Goal: Complete application form: Complete application form

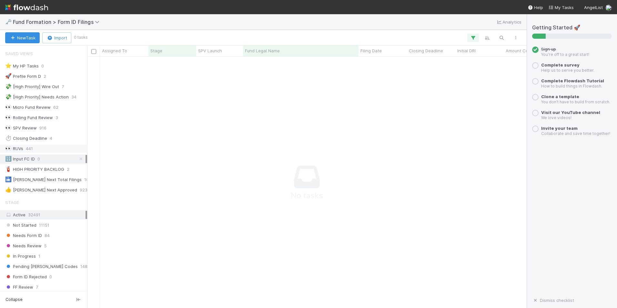
scroll to position [241, 435]
click at [47, 157] on div "🔢 Input FC ID 0" at bounding box center [45, 159] width 80 height 8
click at [196, 58] on div "Not Started" at bounding box center [172, 63] width 48 height 13
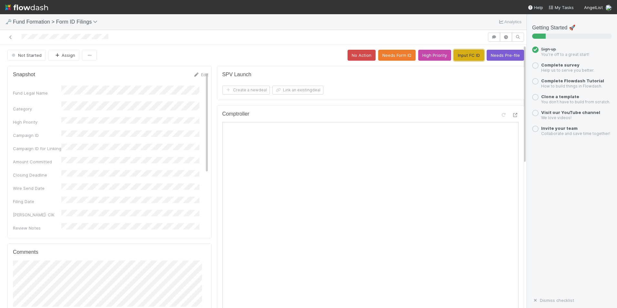
click at [454, 56] on button "Input FC ID" at bounding box center [469, 55] width 30 height 11
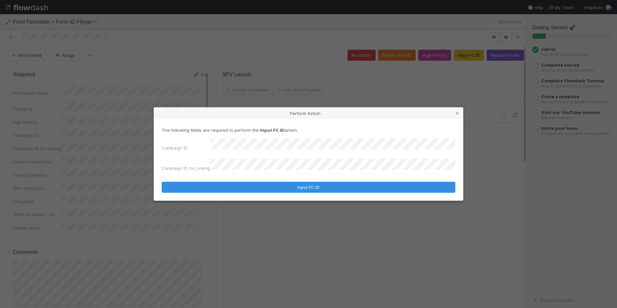
drag, startPoint x: 274, startPoint y: 141, endPoint x: 205, endPoint y: 150, distance: 69.6
click at [205, 150] on div "The following fields are required to perform the Input FC ID action: Campaign I…" at bounding box center [309, 150] width 294 height 47
click at [177, 149] on div "Campaign ID" at bounding box center [309, 145] width 294 height 15
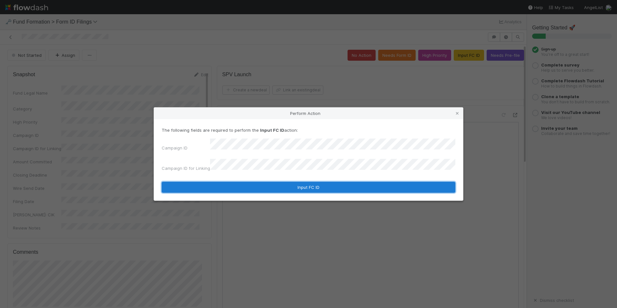
click at [312, 188] on button "Input FC ID" at bounding box center [309, 187] width 294 height 11
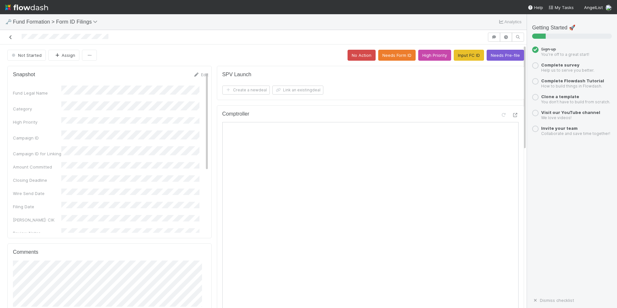
click at [9, 35] on icon at bounding box center [10, 37] width 6 height 4
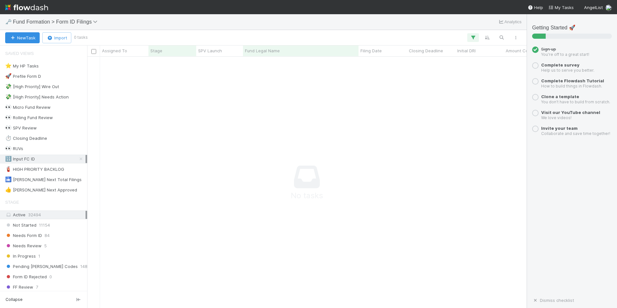
scroll to position [241, 435]
